Goal: Information Seeking & Learning: Learn about a topic

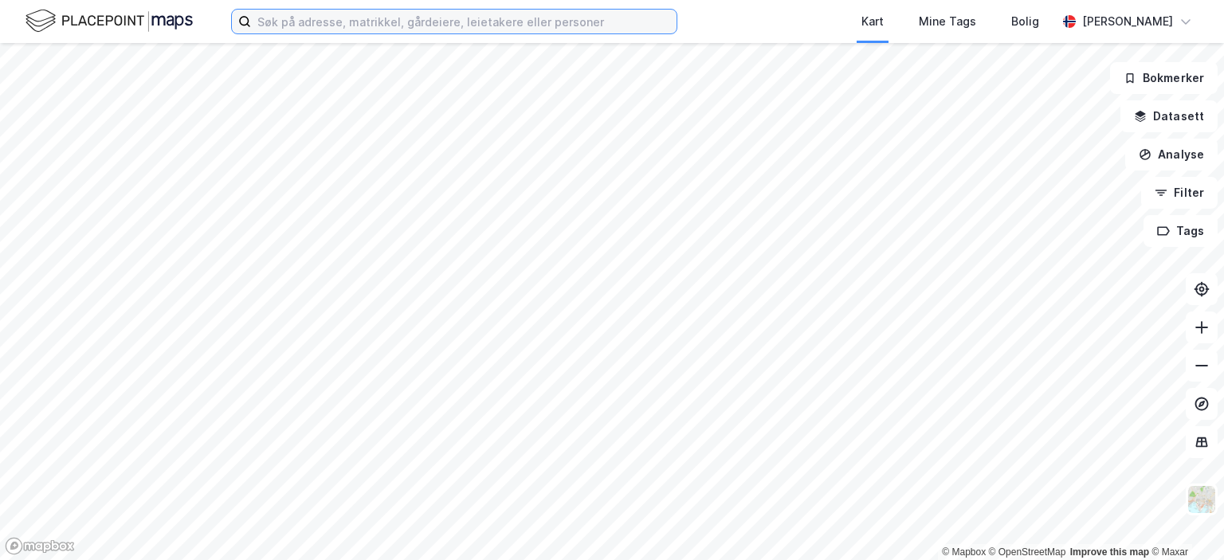
click at [377, 18] on input at bounding box center [464, 22] width 426 height 24
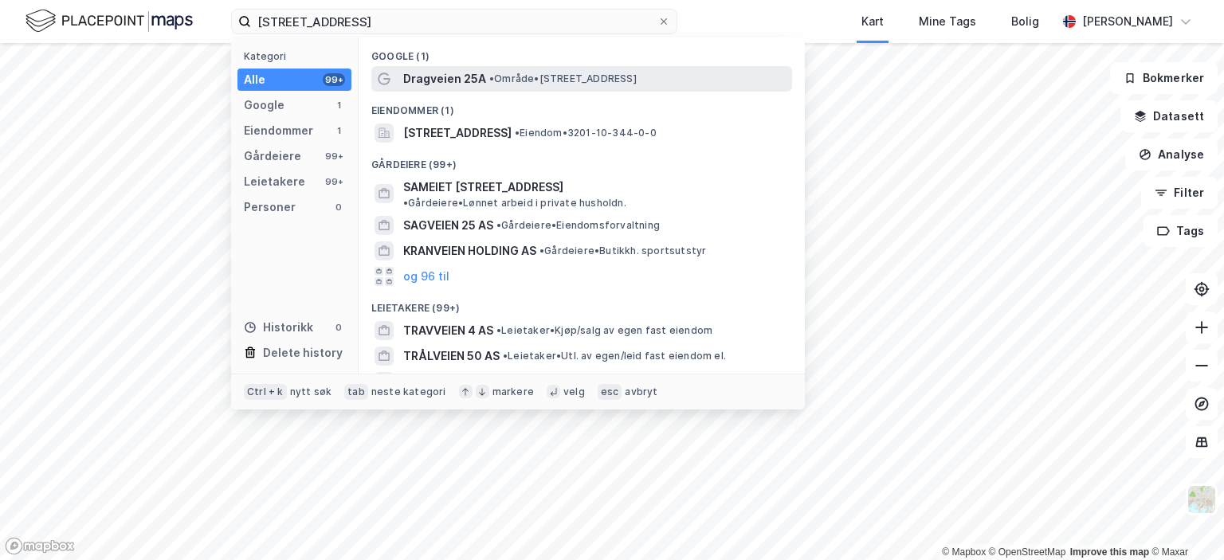
click at [429, 69] on span "Dragveien 25A" at bounding box center [444, 78] width 83 height 19
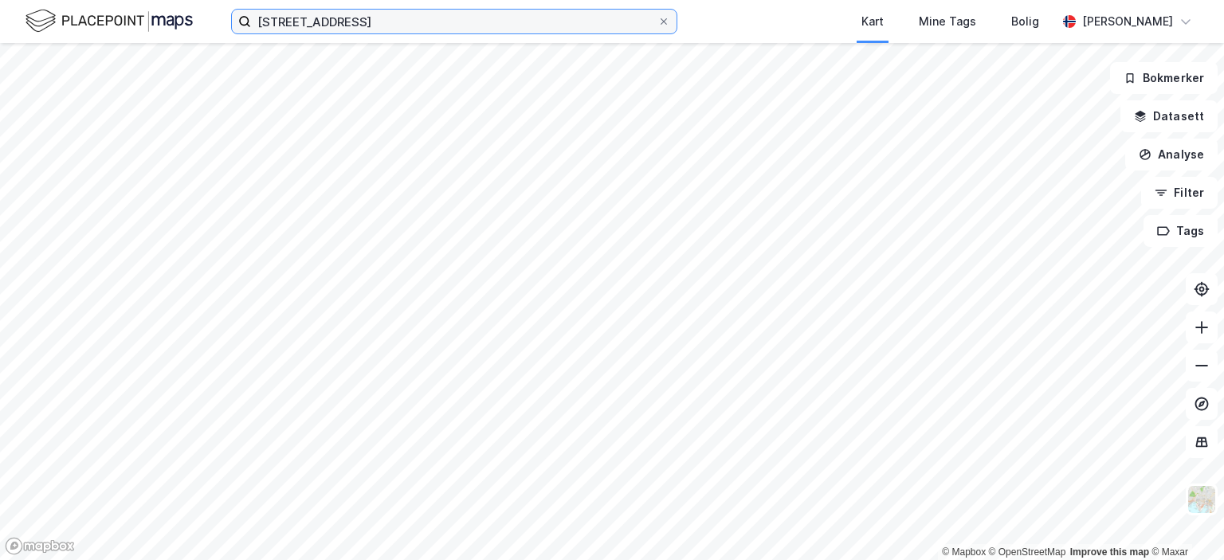
click at [446, 23] on input "[STREET_ADDRESS]" at bounding box center [454, 22] width 406 height 24
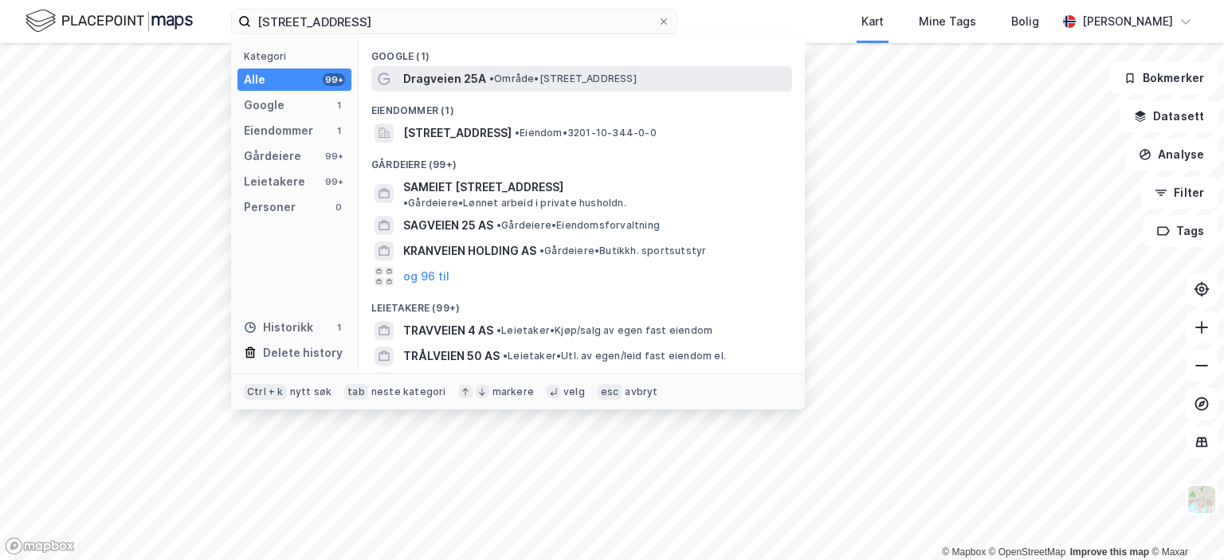
click at [469, 84] on span "Dragveien 25A" at bounding box center [444, 78] width 83 height 19
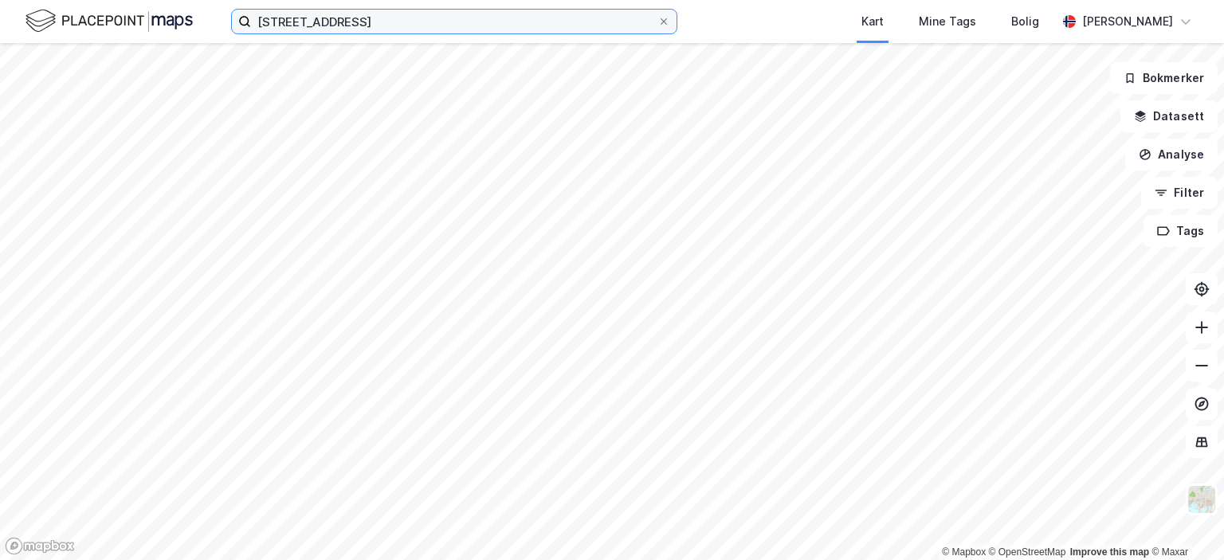
click at [373, 15] on input "[STREET_ADDRESS]" at bounding box center [454, 22] width 406 height 24
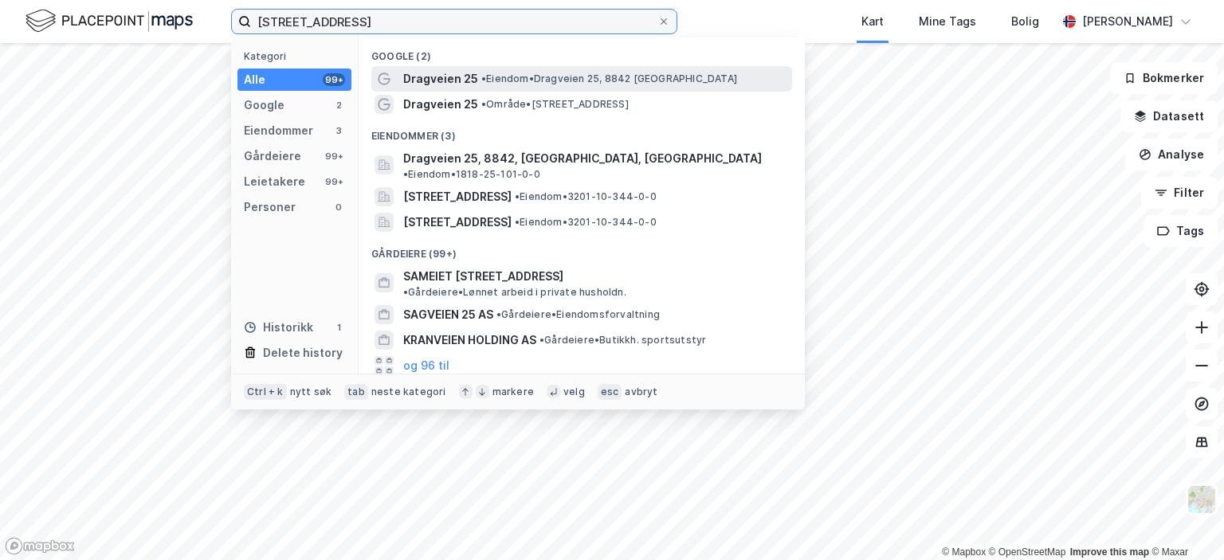
type input "[STREET_ADDRESS]"
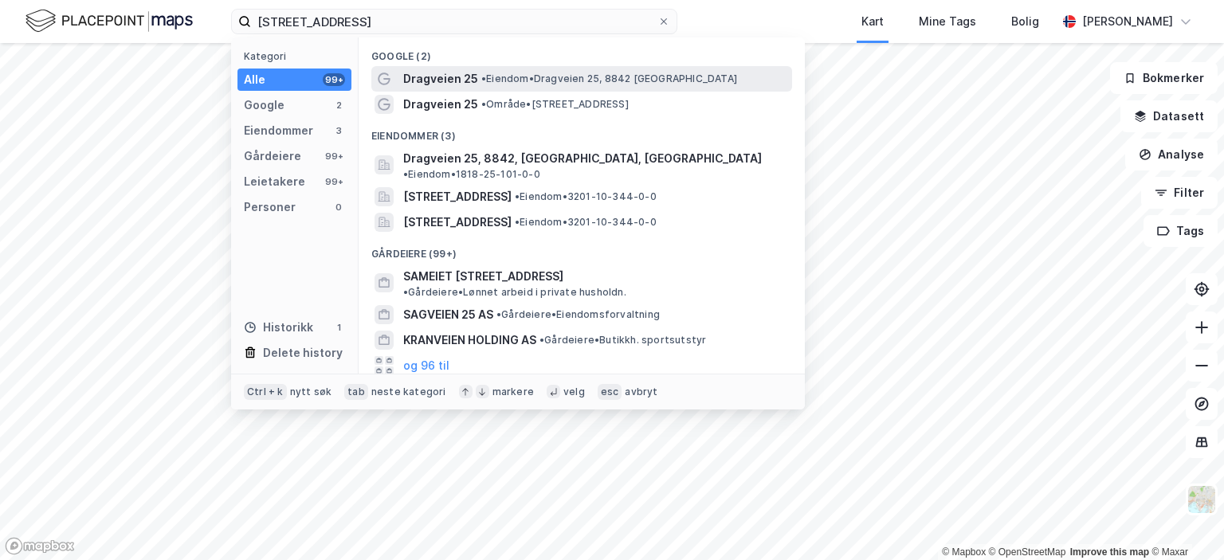
click at [444, 82] on span "Dragveien 25" at bounding box center [440, 78] width 75 height 19
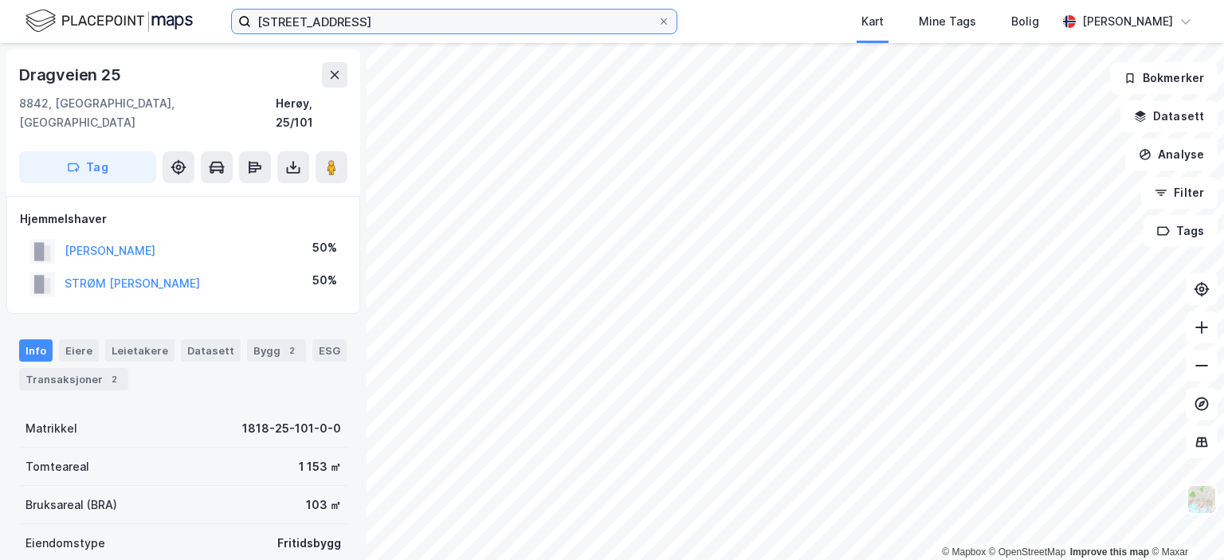
click at [379, 26] on input "[STREET_ADDRESS]" at bounding box center [454, 22] width 406 height 24
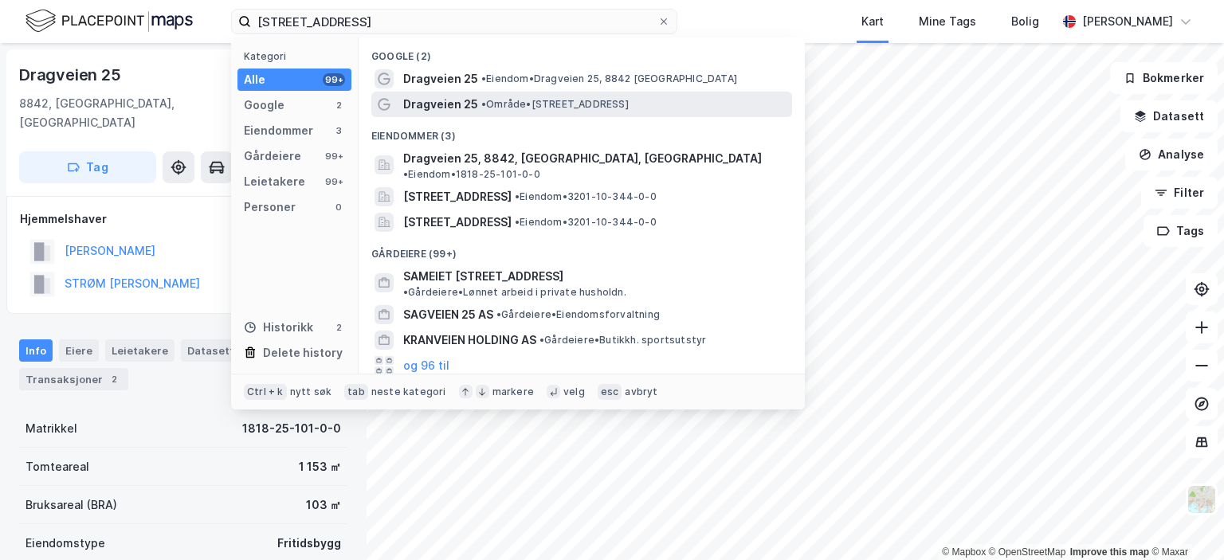
click at [437, 100] on span "Dragveien 25" at bounding box center [440, 104] width 75 height 19
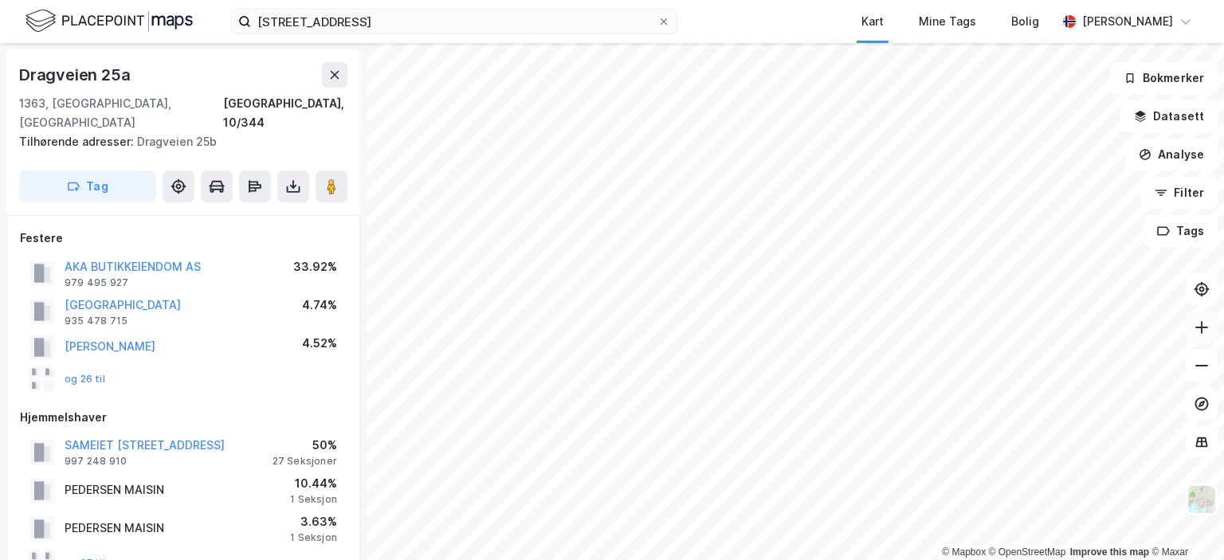
click at [1208, 329] on icon at bounding box center [1202, 328] width 16 height 16
click at [1196, 324] on icon at bounding box center [1202, 328] width 16 height 16
